Goal: Task Accomplishment & Management: Complete application form

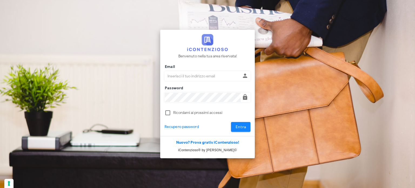
type input "[EMAIL_ADDRESS][DOMAIN_NAME]"
click at [241, 128] on span "Entra" at bounding box center [240, 126] width 11 height 5
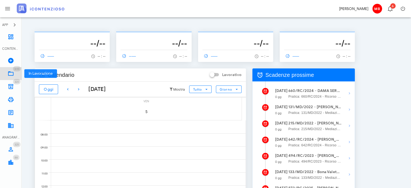
click at [11, 73] on icon at bounding box center [11, 73] width 6 height 6
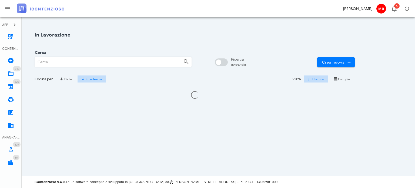
click at [59, 62] on input "Cerca" at bounding box center [107, 61] width 144 height 9
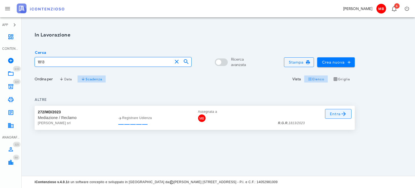
type input "1813"
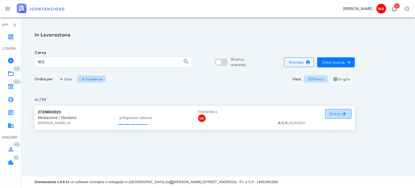
click at [342, 117] on link "Entra" at bounding box center [338, 114] width 27 height 10
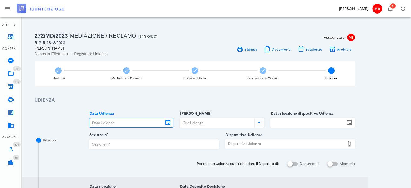
click at [133, 121] on input "Data Udienza" at bounding box center [126, 122] width 74 height 9
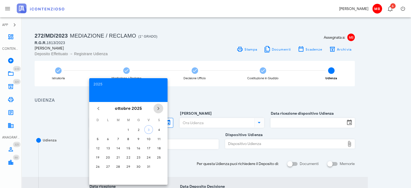
click at [160, 107] on icon "Il prossimo mese" at bounding box center [158, 108] width 6 height 6
click at [140, 154] on button "20" at bounding box center [138, 157] width 9 height 9
type input "20/11/2025"
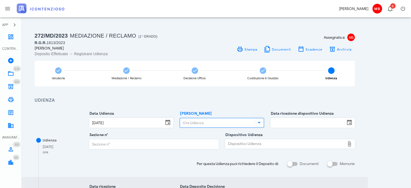
click at [194, 123] on input "Ora Udienza" at bounding box center [216, 122] width 73 height 9
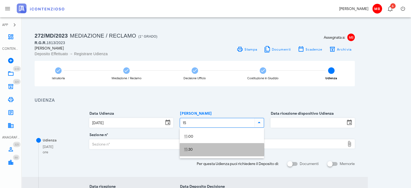
click at [188, 151] on div "15 :30" at bounding box center [222, 149] width 76 height 5
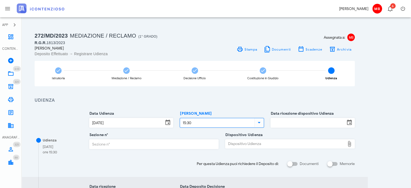
type input "15:30"
click at [294, 123] on input "Data ricezione dispositivo Udienza" at bounding box center [308, 122] width 74 height 9
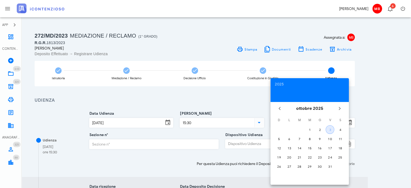
click at [328, 127] on div "3" at bounding box center [330, 129] width 8 height 4
type input "03/10/2025"
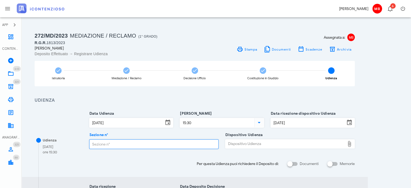
click at [110, 142] on input "Sezione n°" at bounding box center [153, 143] width 129 height 9
type input "5"
click at [234, 139] on div "Dispositivo Udienza" at bounding box center [285, 143] width 120 height 9
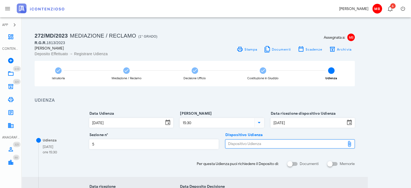
type input "C:\fakepath\AvvTratt___1813_2023.pdf"
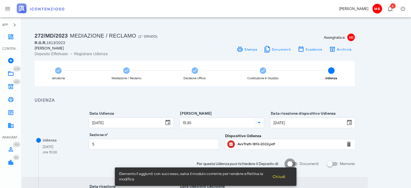
click at [290, 164] on div at bounding box center [289, 163] width 9 height 9
checkbox input "true"
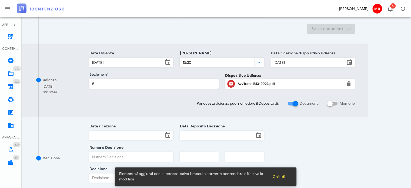
scroll to position [135, 0]
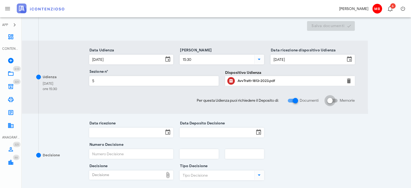
click at [329, 102] on div at bounding box center [329, 100] width 9 height 9
checkbox input "true"
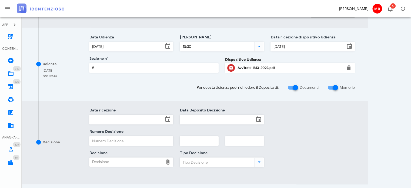
scroll to position [270, 0]
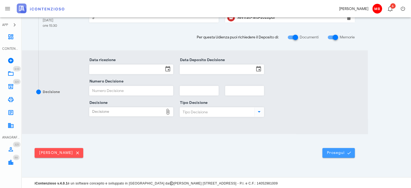
click at [334, 152] on span "Prosegui" at bounding box center [338, 152] width 24 height 5
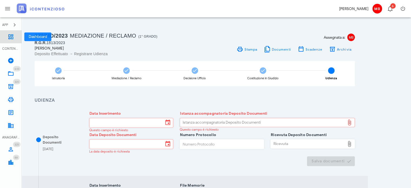
click at [13, 37] on icon at bounding box center [11, 36] width 6 height 6
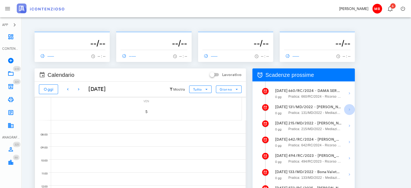
click at [349, 108] on icon "button" at bounding box center [349, 109] width 6 height 6
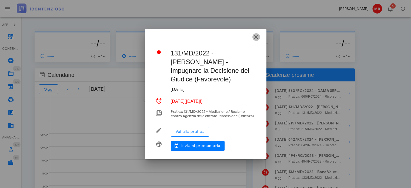
click at [256, 34] on icon "button" at bounding box center [256, 37] width 6 height 6
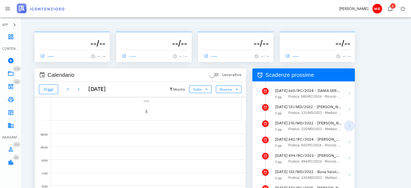
click at [349, 127] on icon "button" at bounding box center [349, 125] width 6 height 6
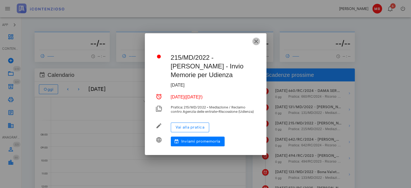
click at [252, 40] on span "button" at bounding box center [256, 41] width 8 height 6
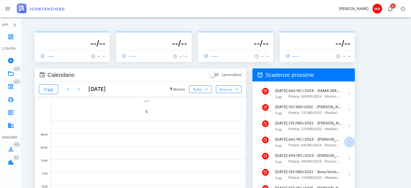
click at [347, 140] on icon "button" at bounding box center [349, 142] width 6 height 6
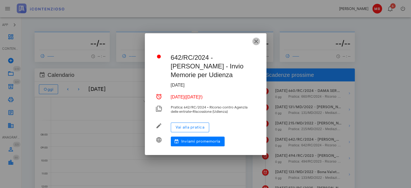
click at [257, 41] on icon "button" at bounding box center [256, 41] width 6 height 6
